Goal: Navigation & Orientation: Understand site structure

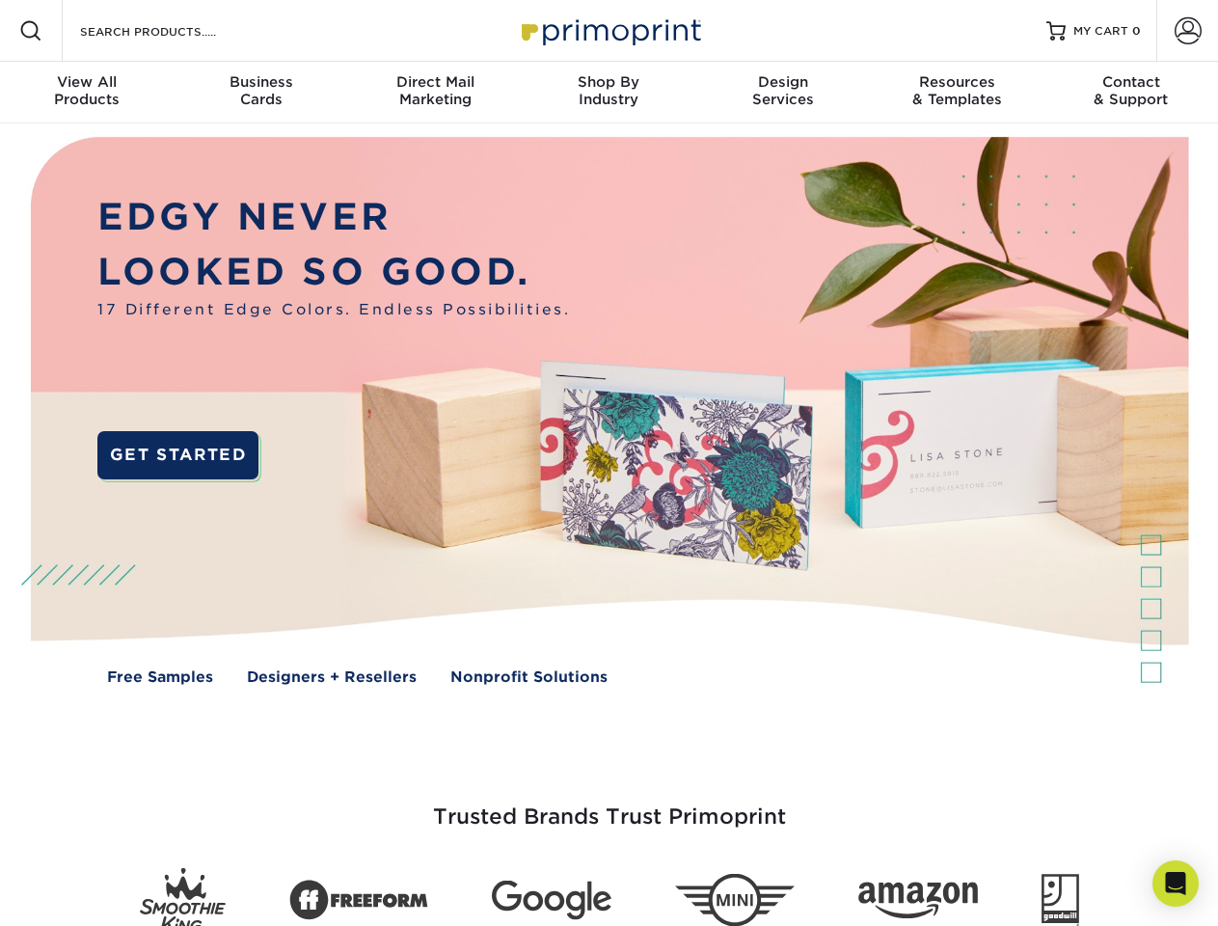
click at [608, 463] on img at bounding box center [608, 424] width 1205 height 603
click at [31, 31] on span at bounding box center [30, 30] width 23 height 23
click at [1187, 31] on span at bounding box center [1187, 30] width 27 height 27
click at [87, 93] on div "View All Products" at bounding box center [87, 90] width 174 height 35
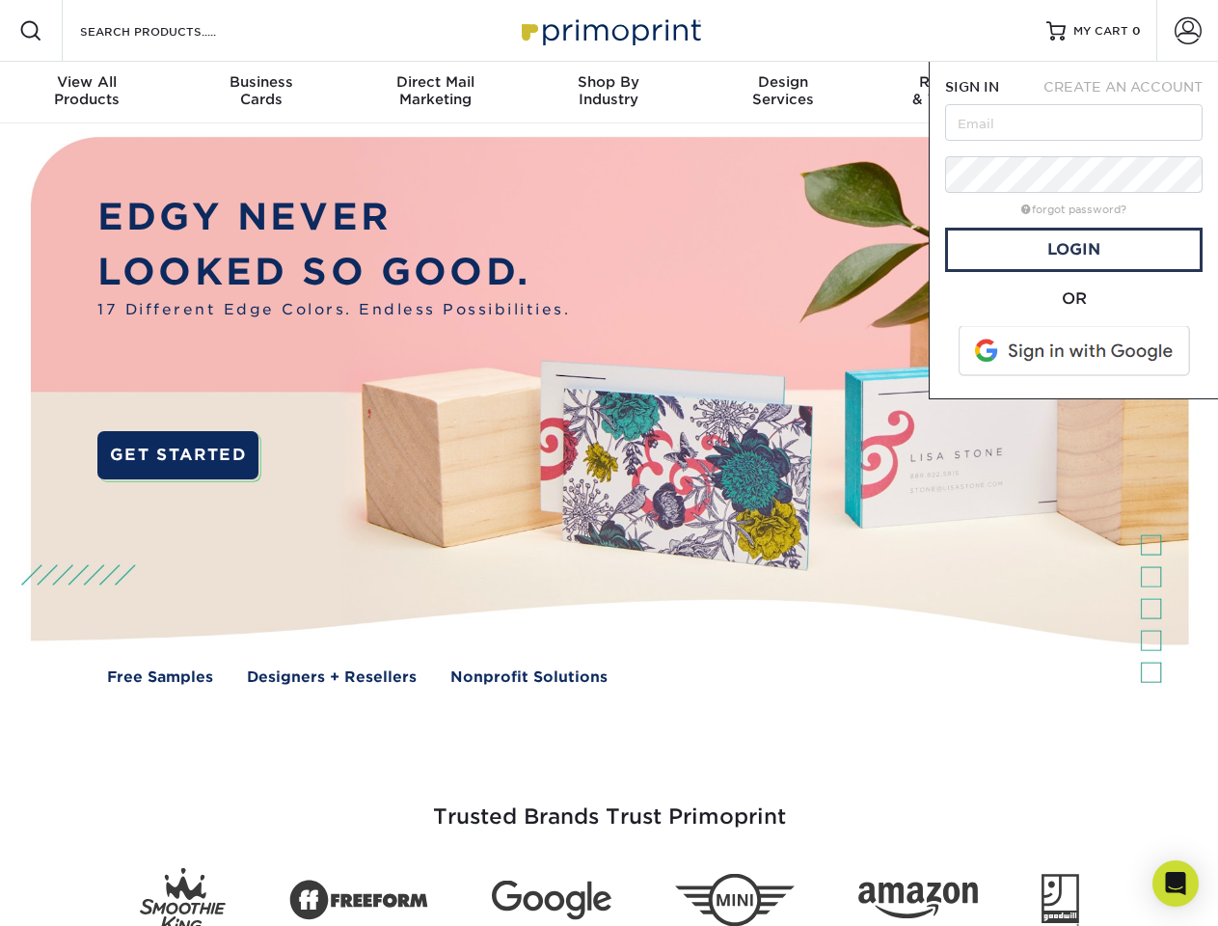
click at [260, 93] on div "Business Cards" at bounding box center [261, 90] width 174 height 35
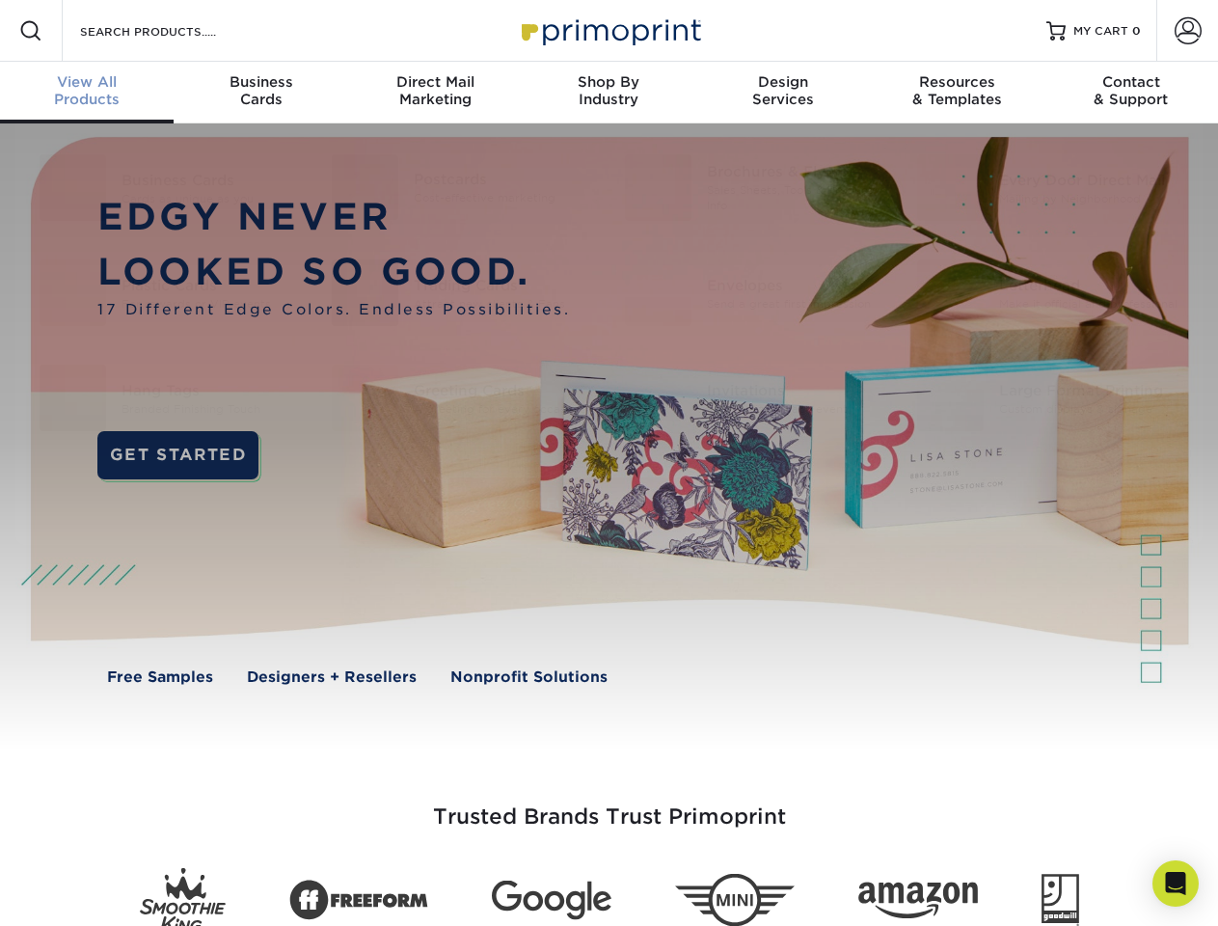
click at [435, 93] on div "Direct Mail Marketing" at bounding box center [435, 90] width 174 height 35
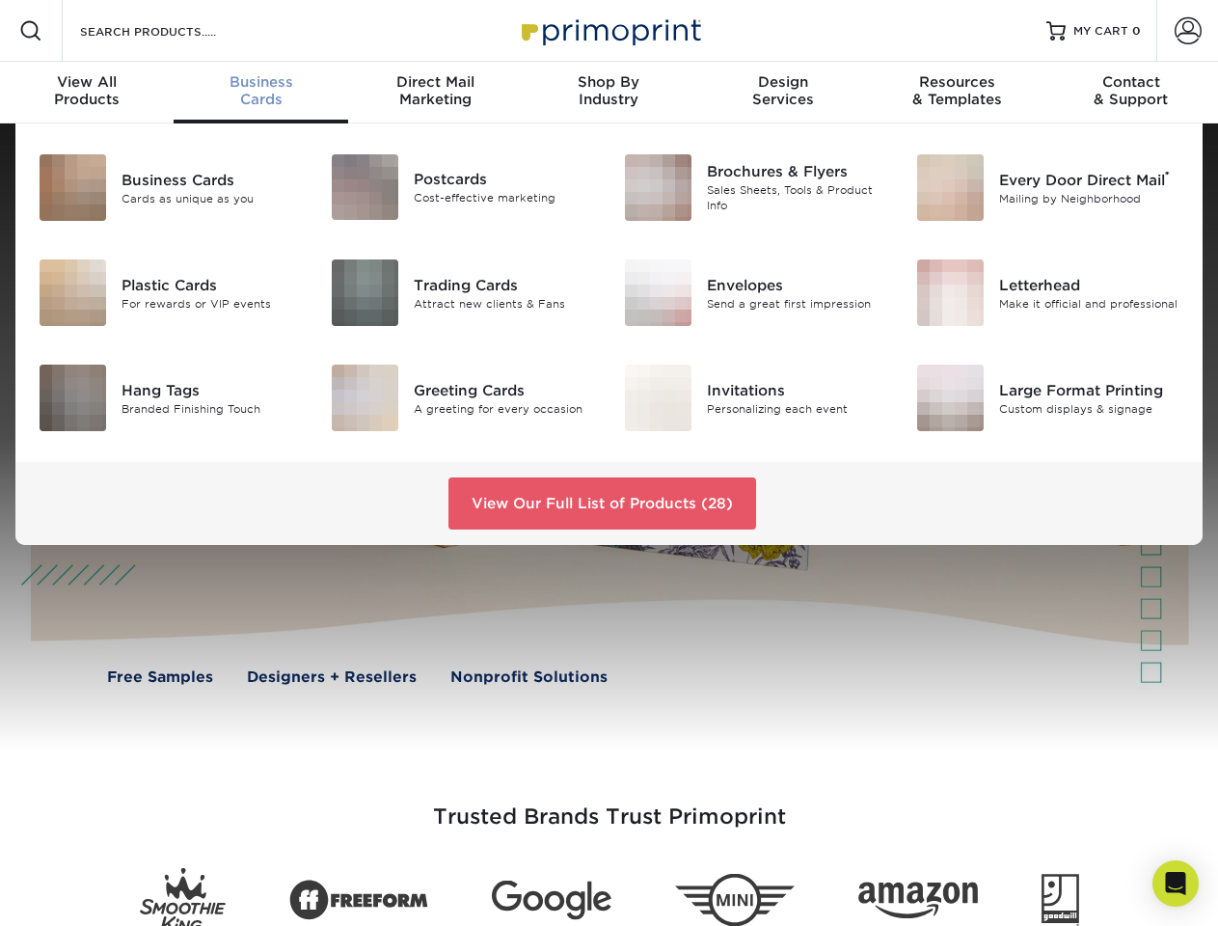
click at [608, 93] on div "Shop By Industry" at bounding box center [609, 90] width 174 height 35
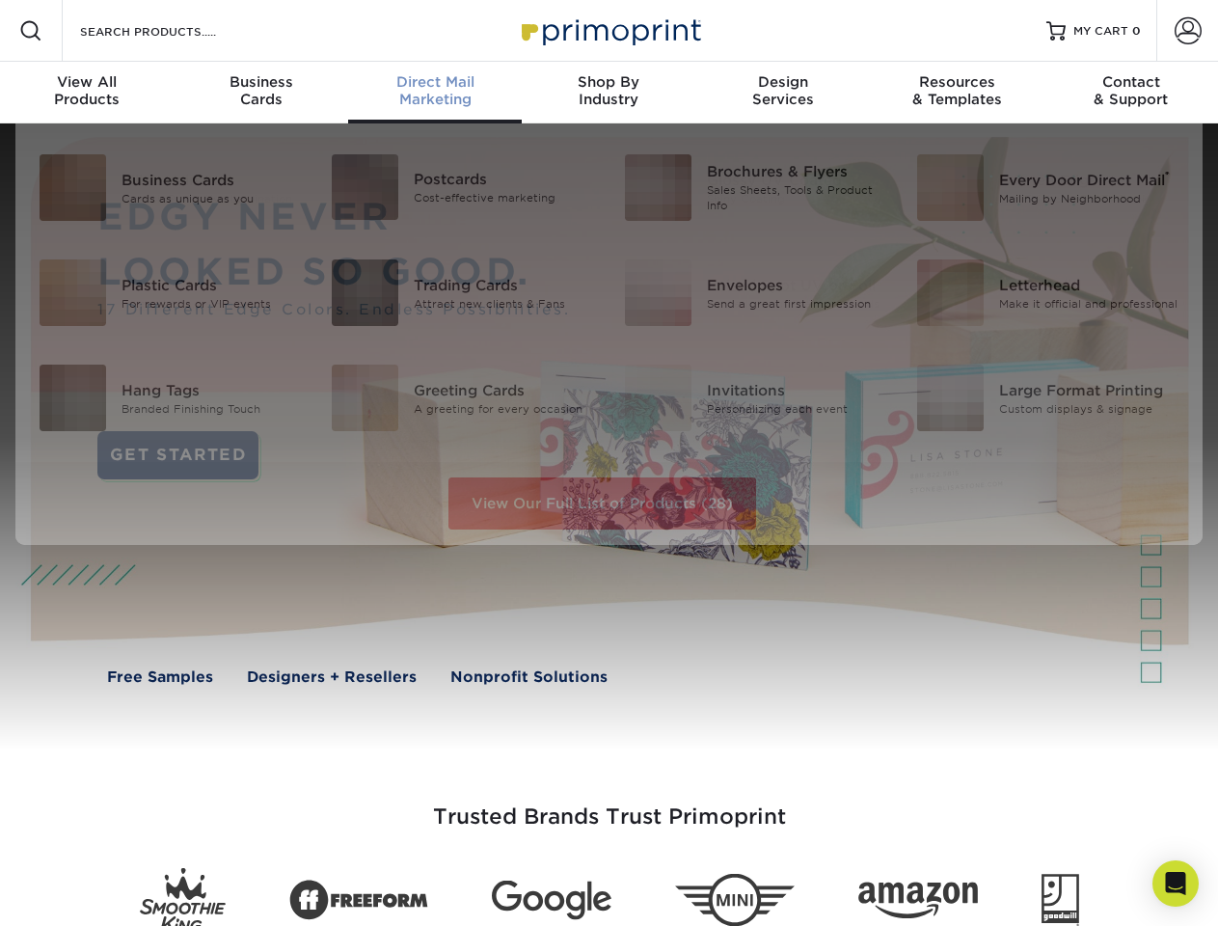
click at [783, 93] on div "Design Services" at bounding box center [783, 90] width 174 height 35
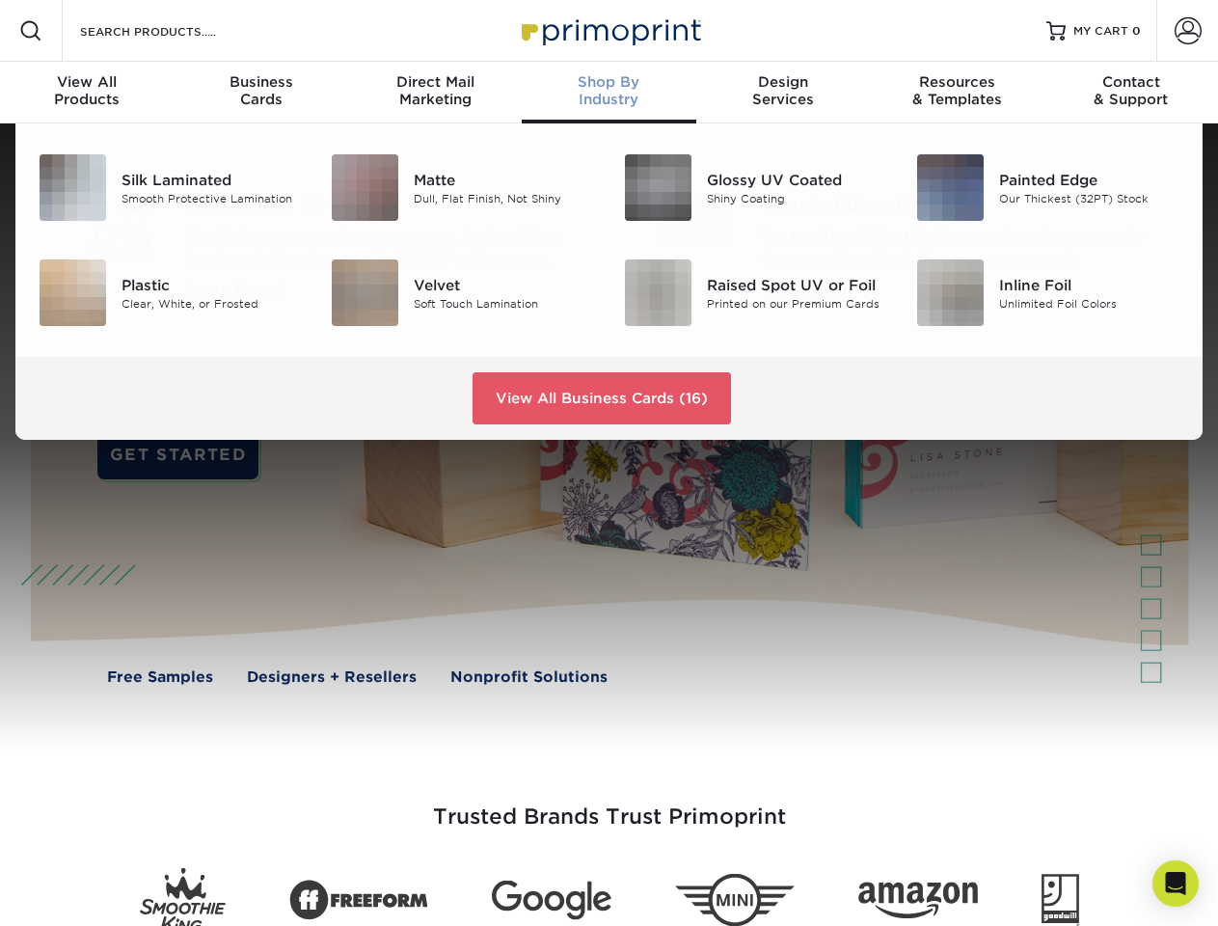
click at [957, 93] on div "Resources & Templates" at bounding box center [957, 90] width 174 height 35
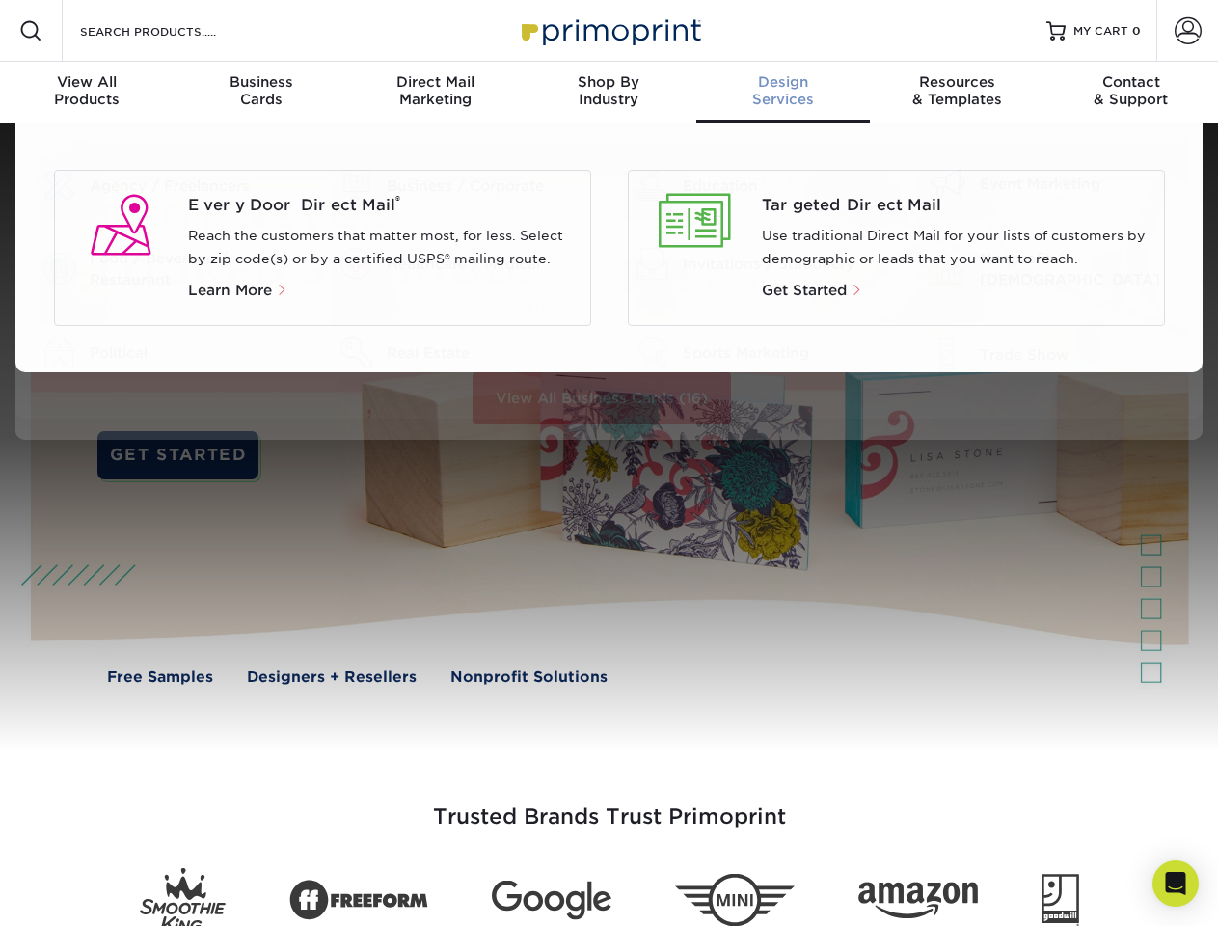
click at [1131, 93] on div "Contact & Support" at bounding box center [1131, 90] width 174 height 35
